Goal: Submit feedback/report problem: Submit feedback/report problem

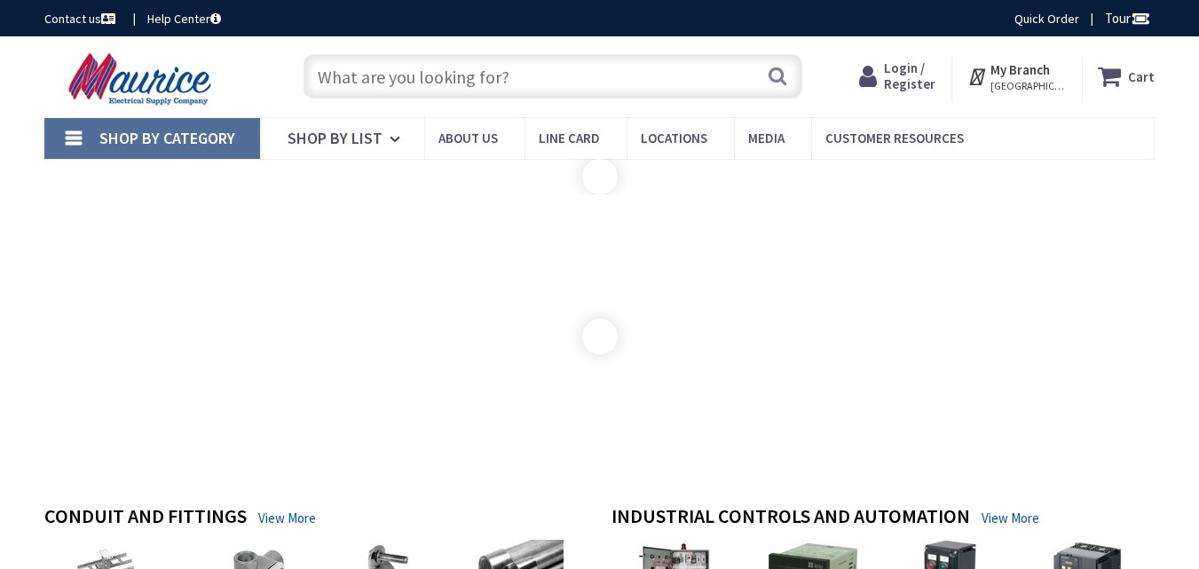
click at [44, 10] on link "Contact us" at bounding box center [81, 19] width 75 height 18
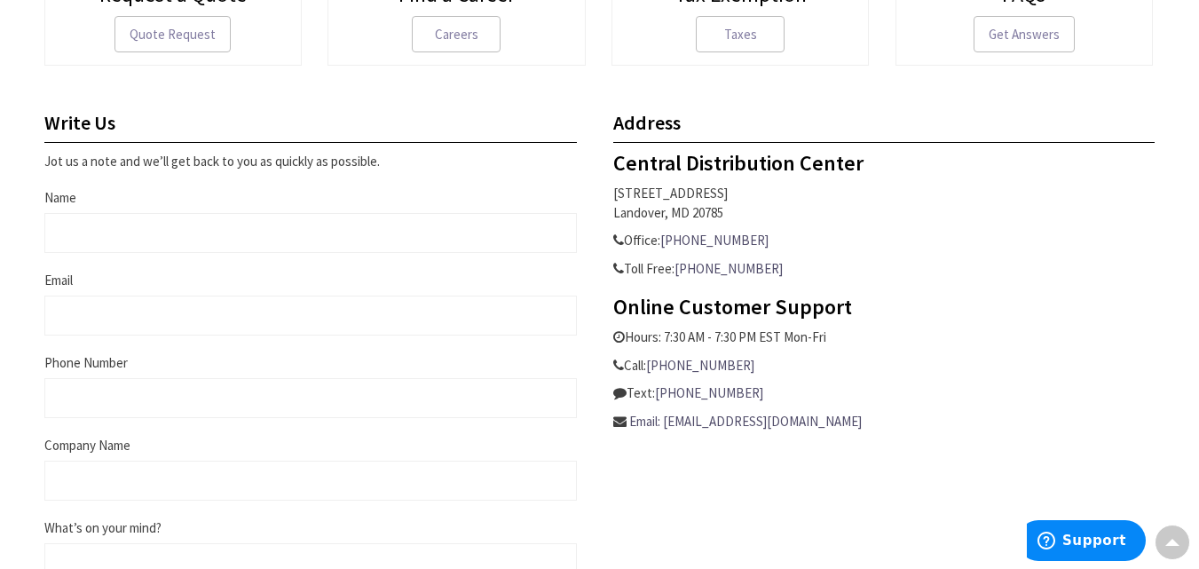
scroll to position [621, 0]
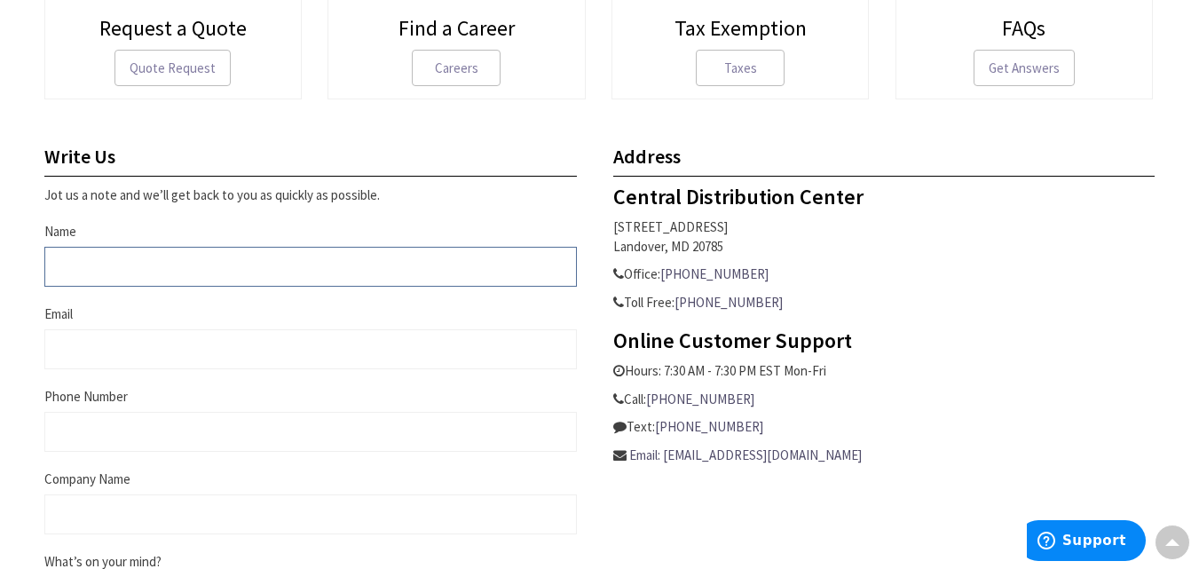
drag, startPoint x: 130, startPoint y: 262, endPoint x: 138, endPoint y: 282, distance: 22.3
click at [132, 263] on input "Name" at bounding box center [310, 267] width 533 height 40
type input "William Sutton"
type input "william@firstmcspayments.com"
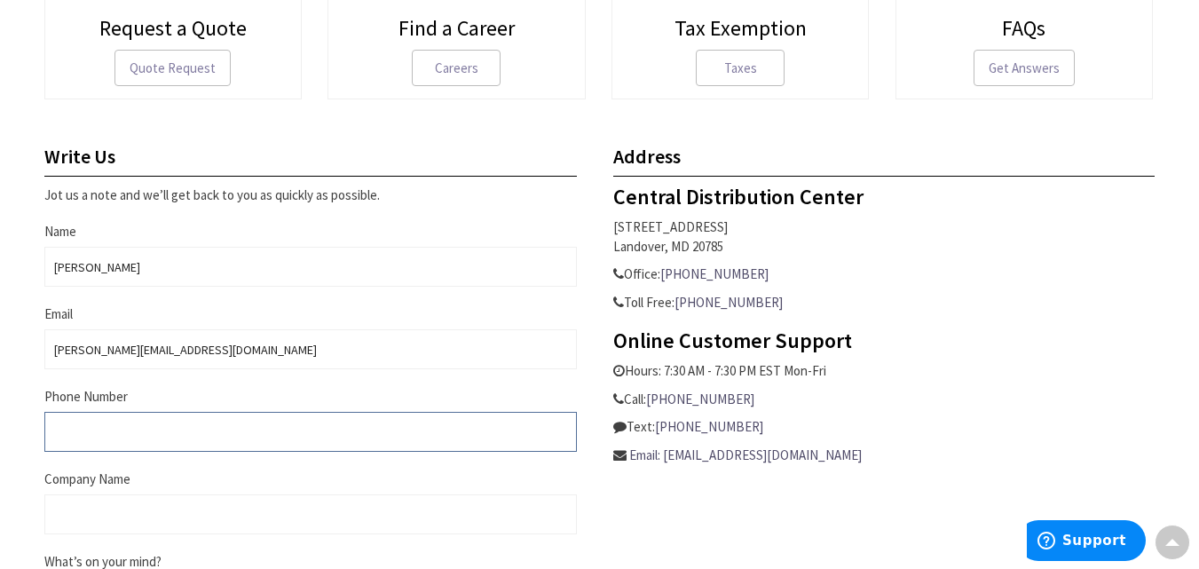
type input "6303492809"
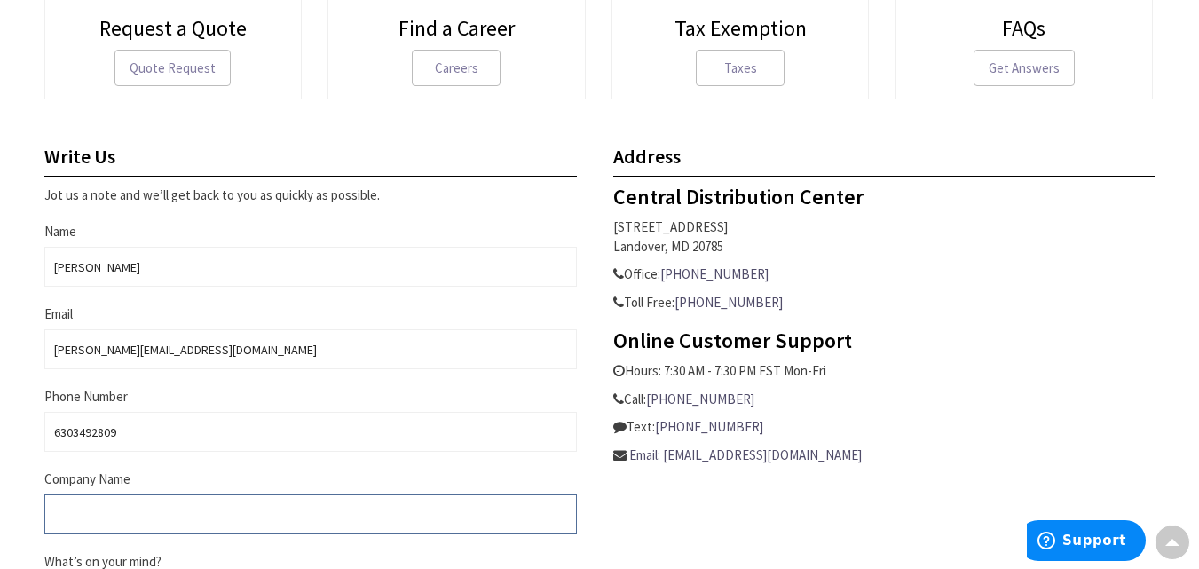
type input "First MCS Payment Solutions"
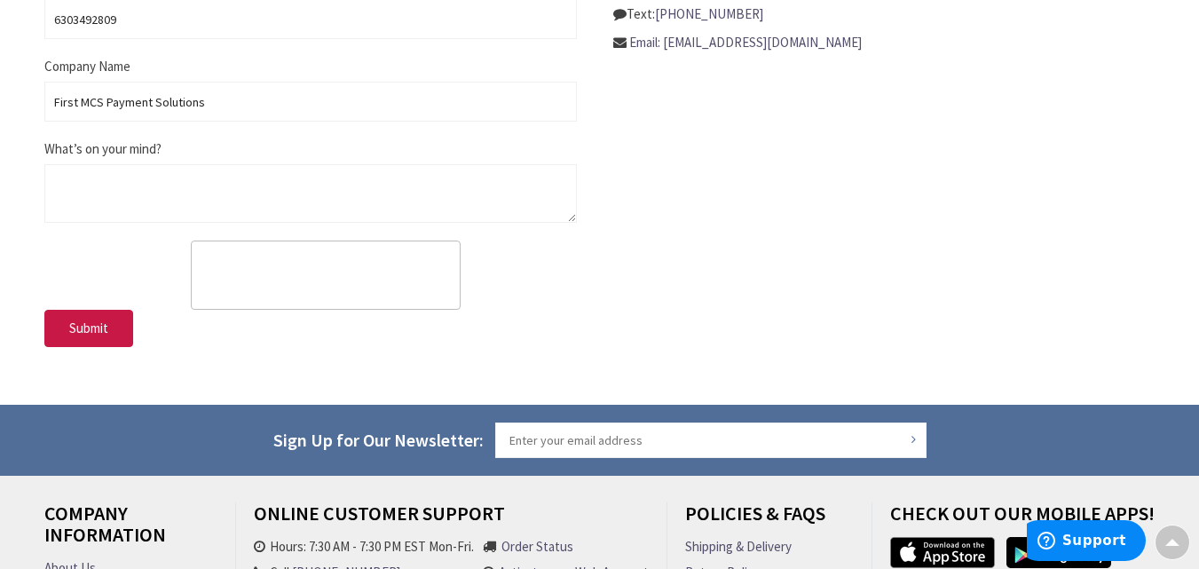
scroll to position [1036, 0]
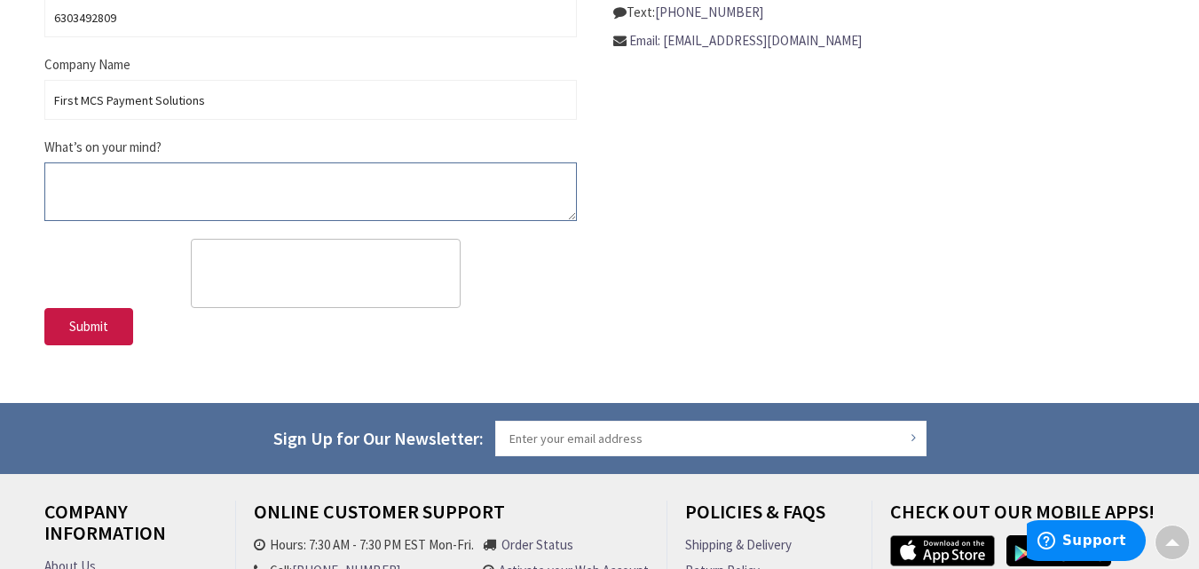
click at [164, 180] on textarea "What’s on your mind?" at bounding box center [310, 191] width 533 height 59
click at [164, 179] on textarea "What’s on your mind?" at bounding box center [310, 191] width 533 height 59
paste textarea "Hi, Your business now has the opportunity to eliminate thousands in credit card…"
click at [226, 178] on textarea "Hi, Your business now has the opportunity to eliminate thousands in credit card…" at bounding box center [310, 191] width 533 height 59
drag, startPoint x: 226, startPoint y: 178, endPoint x: 179, endPoint y: 155, distance: 51.2
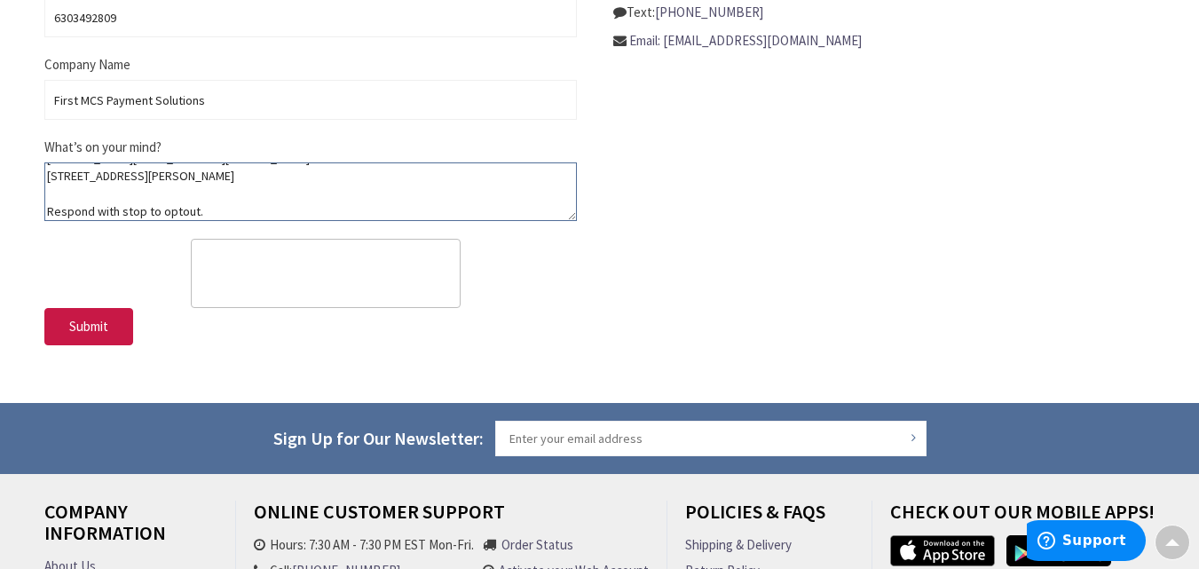
click at [200, 154] on div "What’s on your mind? Hi, Your business now has the opportunity to eliminate tho…" at bounding box center [310, 179] width 533 height 83
type textarea "Hi, Your business now has the opportunity to eliminate thousands in credit card…"
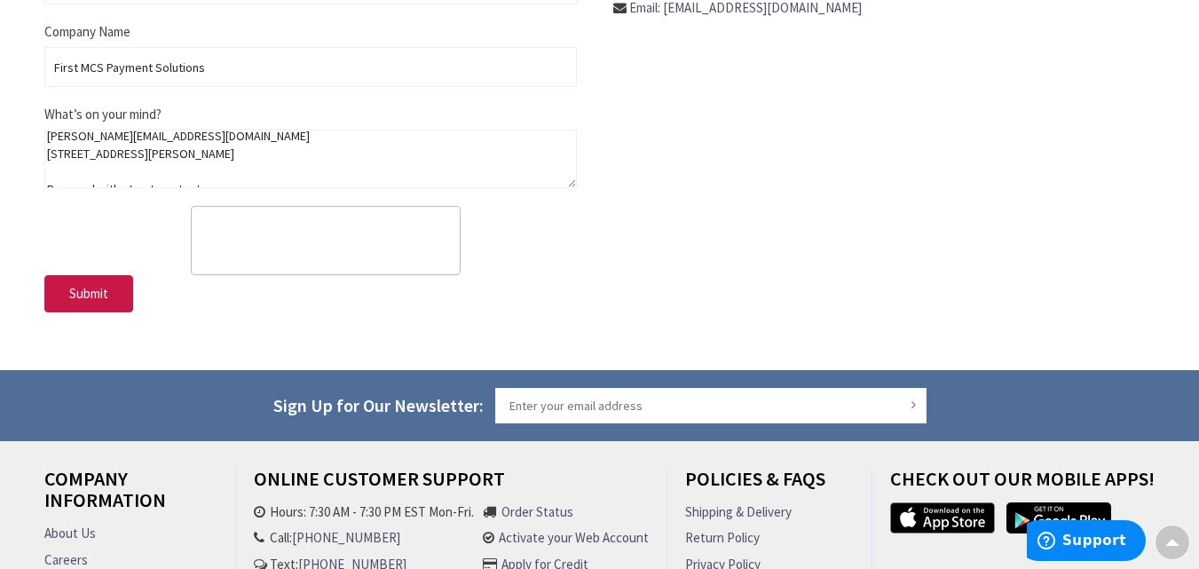
scroll to position [872, 0]
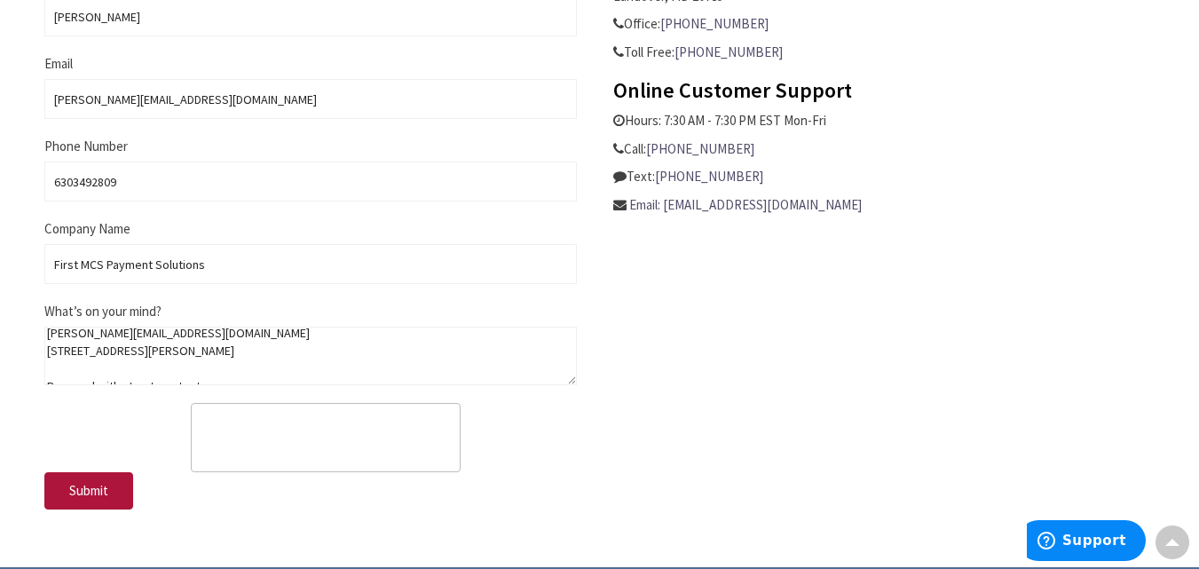
click at [107, 498] on span "Submit" at bounding box center [88, 490] width 39 height 17
